Goal: Navigation & Orientation: Find specific page/section

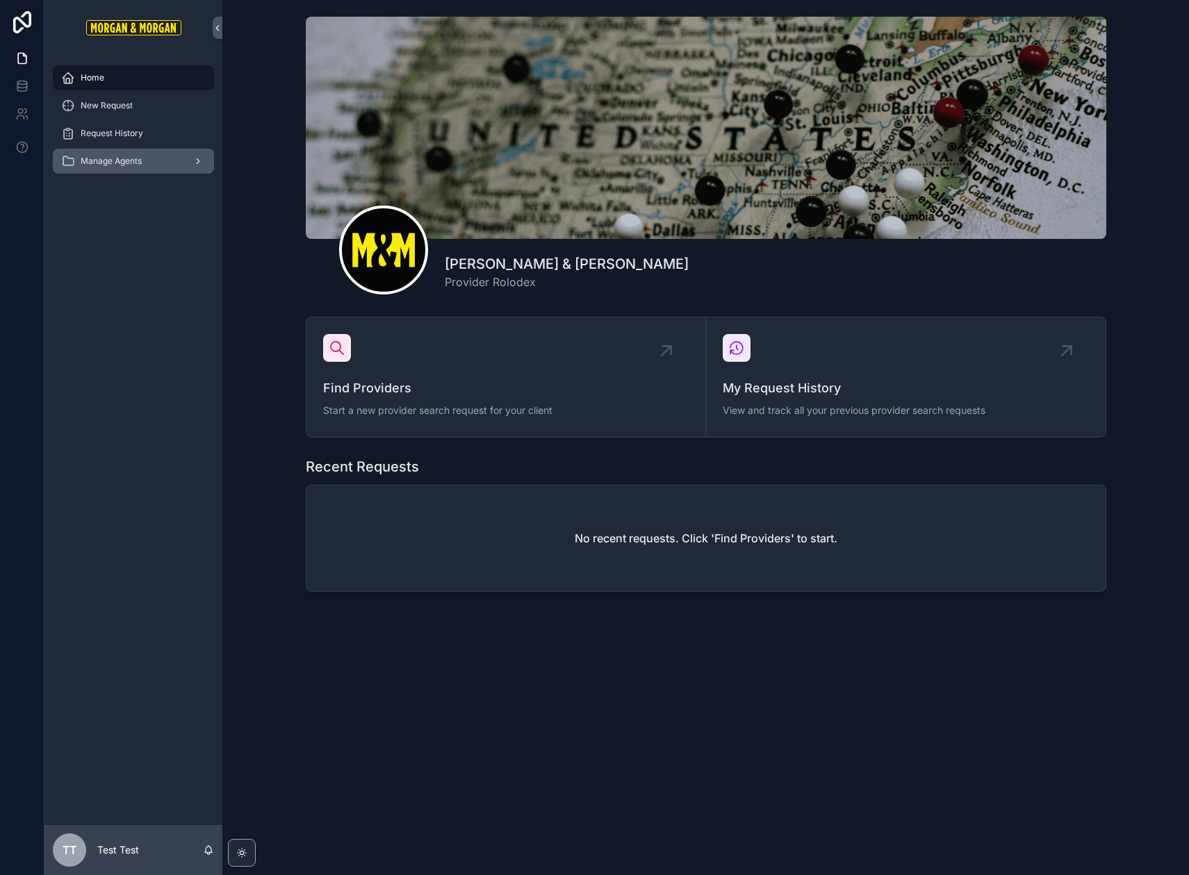
click at [118, 165] on span "Manage Agents" at bounding box center [111, 161] width 61 height 11
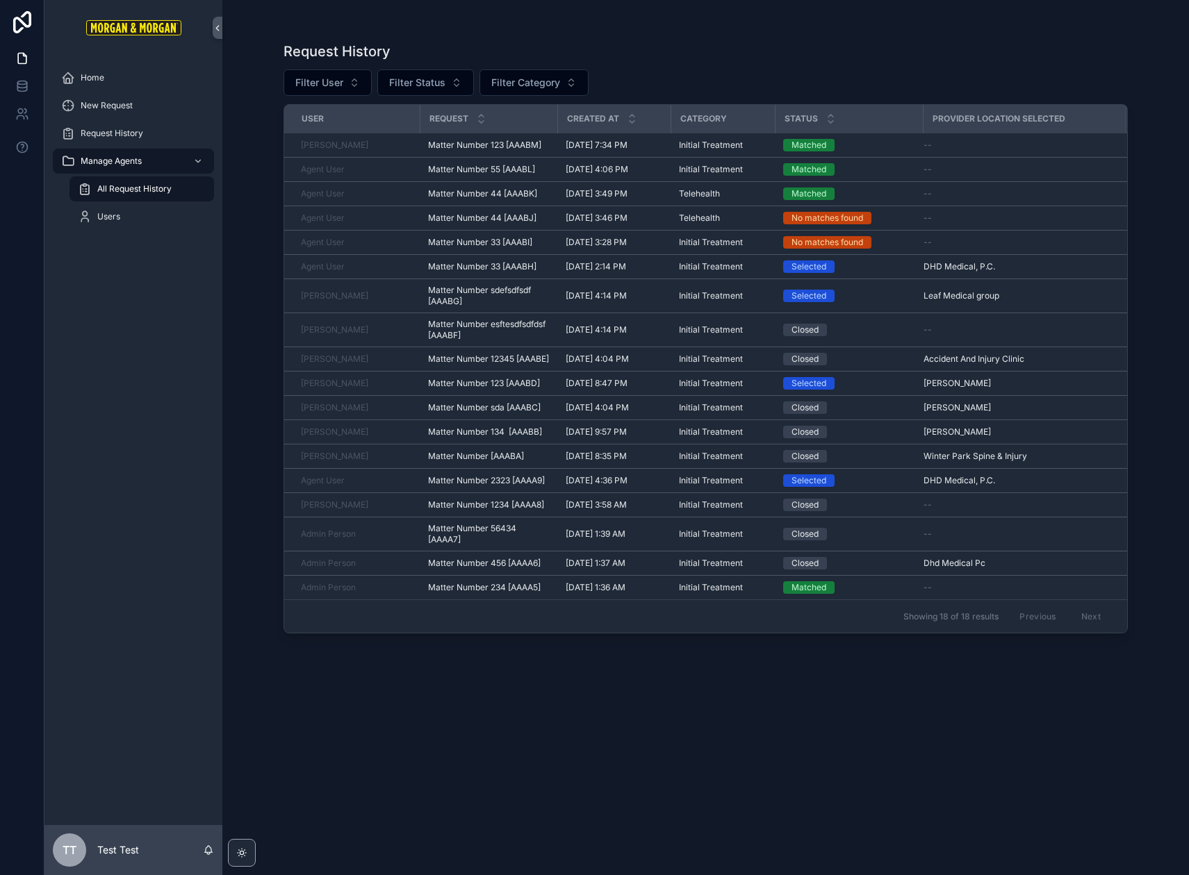
click at [677, 710] on div "Request History Filter User Filter Status Filter Category User Request Created …" at bounding box center [705, 445] width 844 height 825
click at [26, 53] on icon at bounding box center [22, 58] width 14 height 14
click at [99, 81] on span "Home" at bounding box center [93, 77] width 24 height 11
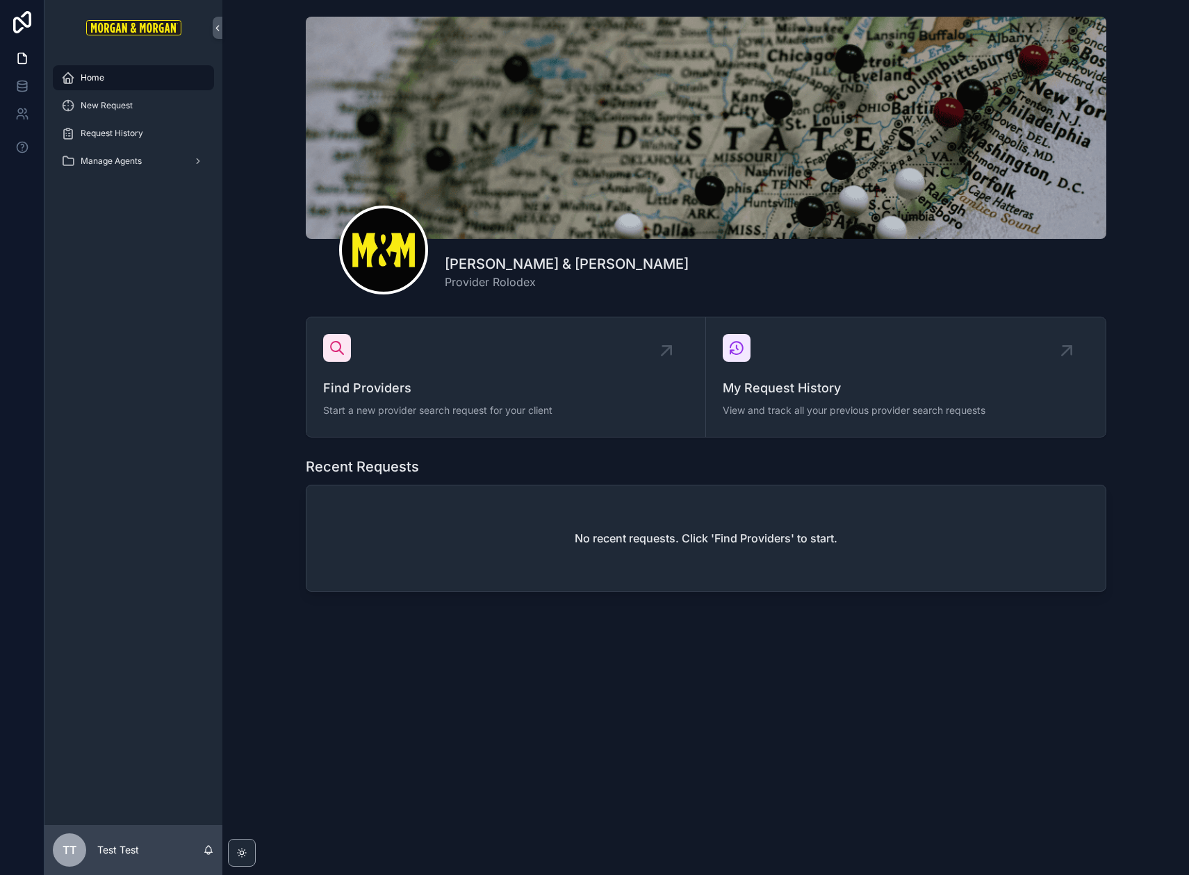
click at [559, 700] on div "[PERSON_NAME] & [PERSON_NAME] Provider Rolodex Find Providers Start a new provi…" at bounding box center [705, 354] width 966 height 709
click at [268, 269] on div "Morgan & Morgan Provider Rolodex" at bounding box center [705, 155] width 944 height 289
click at [766, 723] on div "[PERSON_NAME] & [PERSON_NAME] Provider Rolodex Find Providers Start a new provi…" at bounding box center [705, 437] width 966 height 875
click at [22, 17] on icon at bounding box center [22, 22] width 18 height 22
